Goal: Find contact information: Find contact information

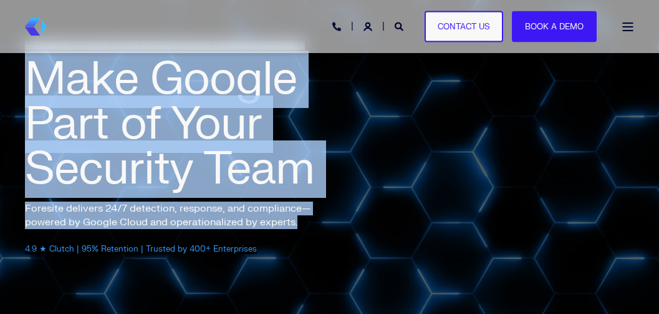
drag, startPoint x: 243, startPoint y: 219, endPoint x: 13, endPoint y: 211, distance: 230.2
click at [13, 211] on div "Pause Play % buffered 00:00 -00:01 Unmute Mute Disable captions Enable captions…" at bounding box center [329, 187] width 659 height 393
copy div "AI-POWERED, OUTCOME-DRIVEN SECOPS FOR CLOUD & HYBRID ENVIRONMENTS Make Google P…"
click at [348, 229] on div "AI-POWERED, OUTCOME-DRIVEN SECOPS FOR CLOUD & HYBRID ENVIRONMENTS Make Google P…" at bounding box center [329, 187] width 609 height 293
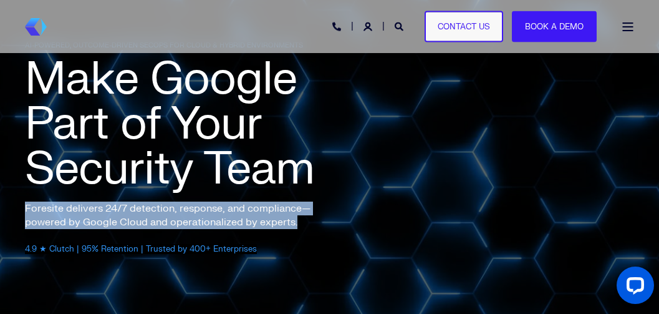
drag, startPoint x: 320, startPoint y: 224, endPoint x: 25, endPoint y: 211, distance: 295.1
click at [25, 211] on p "Foresite delivers 24/7 detection, response, and compliance—powered by Google Cl…" at bounding box center [181, 214] width 312 height 27
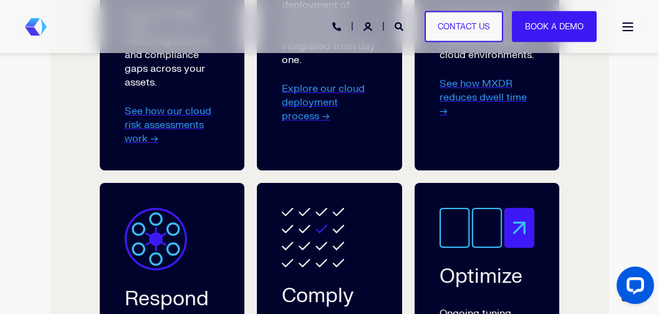
scroll to position [2867, 0]
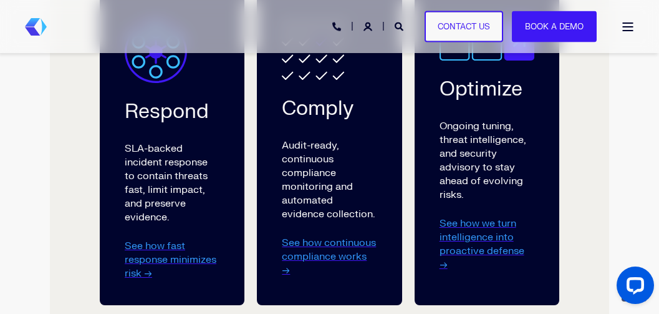
click at [633, 32] on link "Open Burger Menu" at bounding box center [627, 26] width 25 height 21
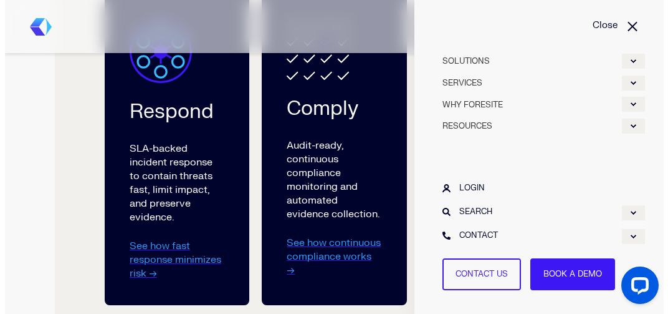
scroll to position [2820, 0]
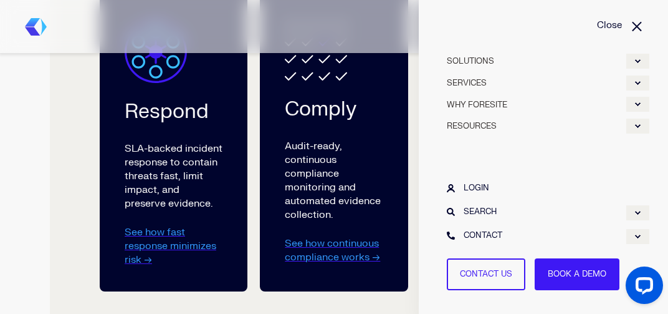
click at [639, 237] on div "Expand CONTACT" at bounding box center [637, 236] width 23 height 15
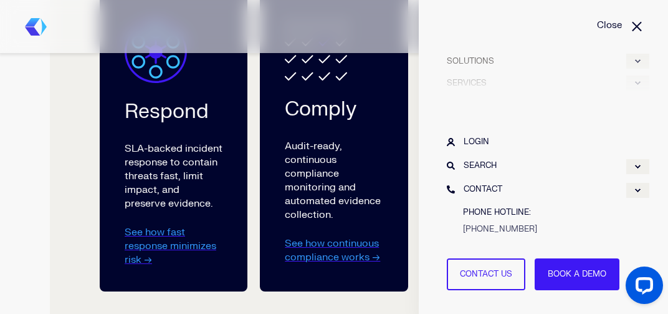
click at [636, 85] on div "Expand SERVICES" at bounding box center [637, 82] width 23 height 15
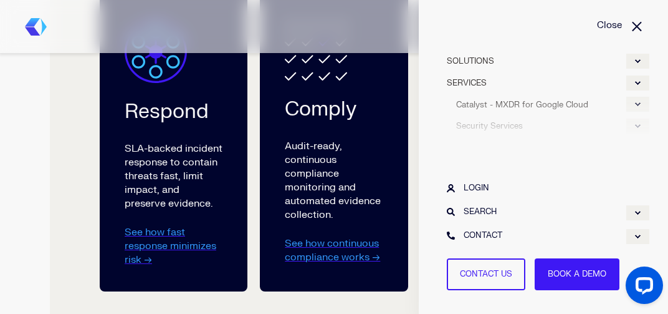
scroll to position [41, 0]
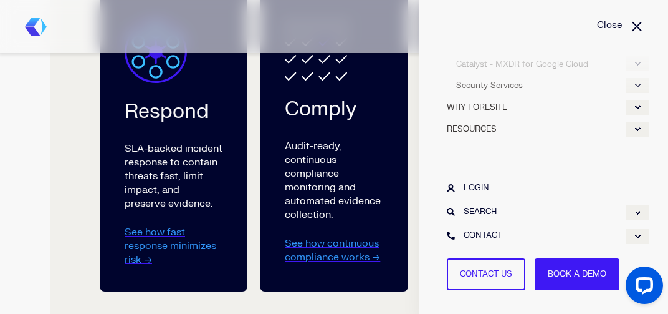
click at [637, 90] on div "Expand Security Services" at bounding box center [637, 85] width 23 height 15
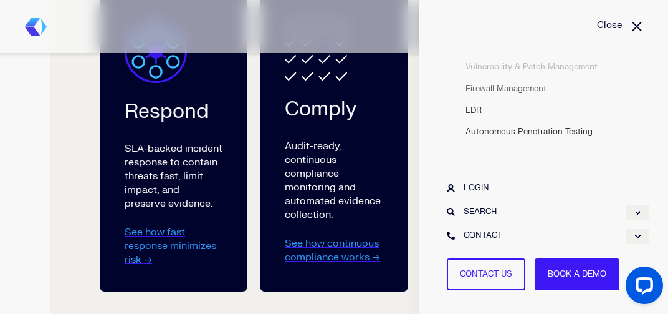
scroll to position [149, 0]
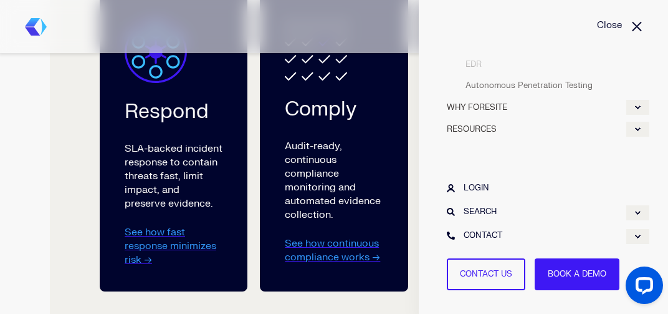
click at [463, 226] on div "CONTACT PHONE HOTLINE: [PHONE_NUMBER]" at bounding box center [544, 235] width 212 height 24
